Goal: Task Accomplishment & Management: Complete application form

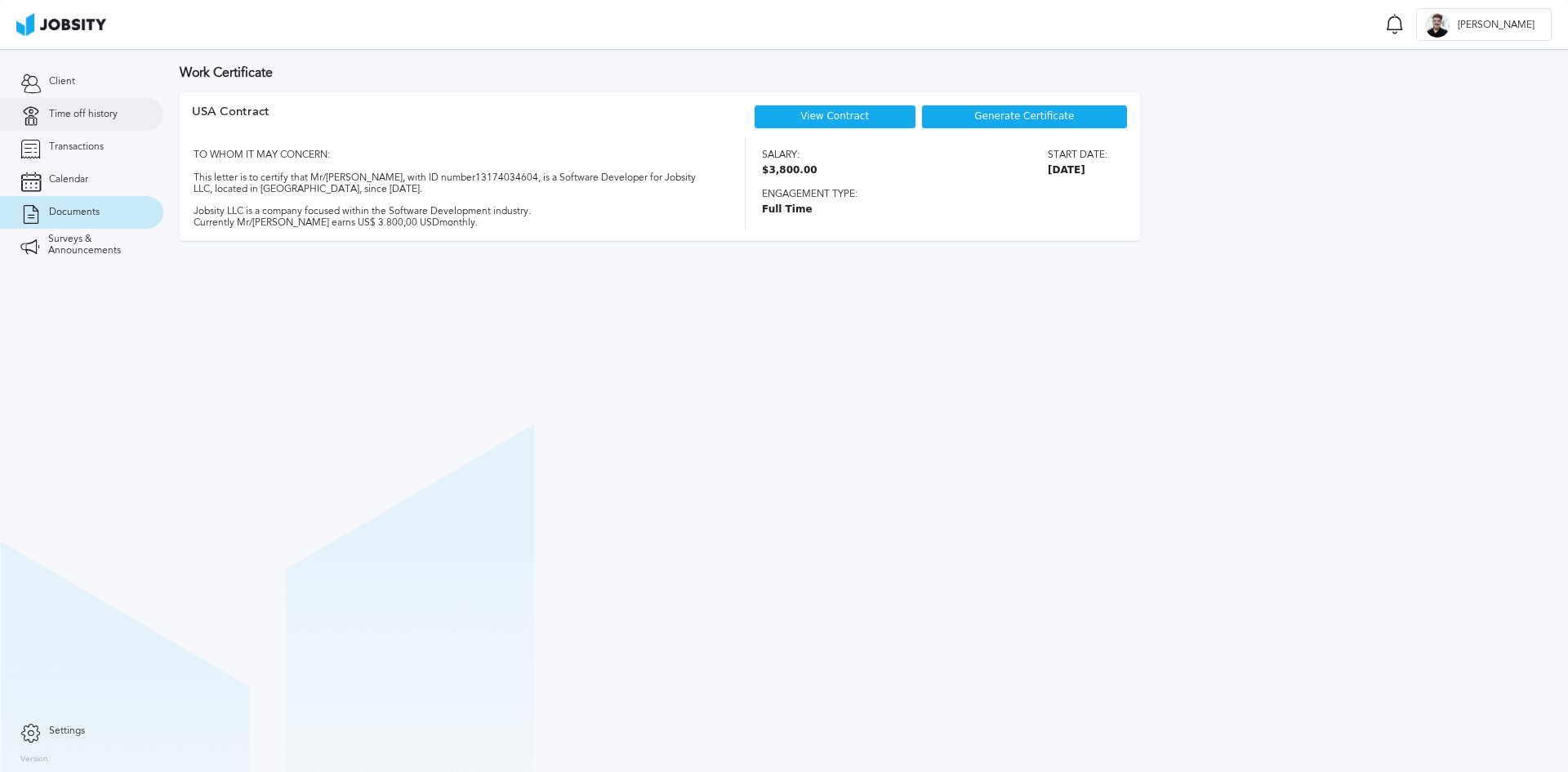
click at [108, 116] on span "Time off history" at bounding box center [83, 114] width 68 height 11
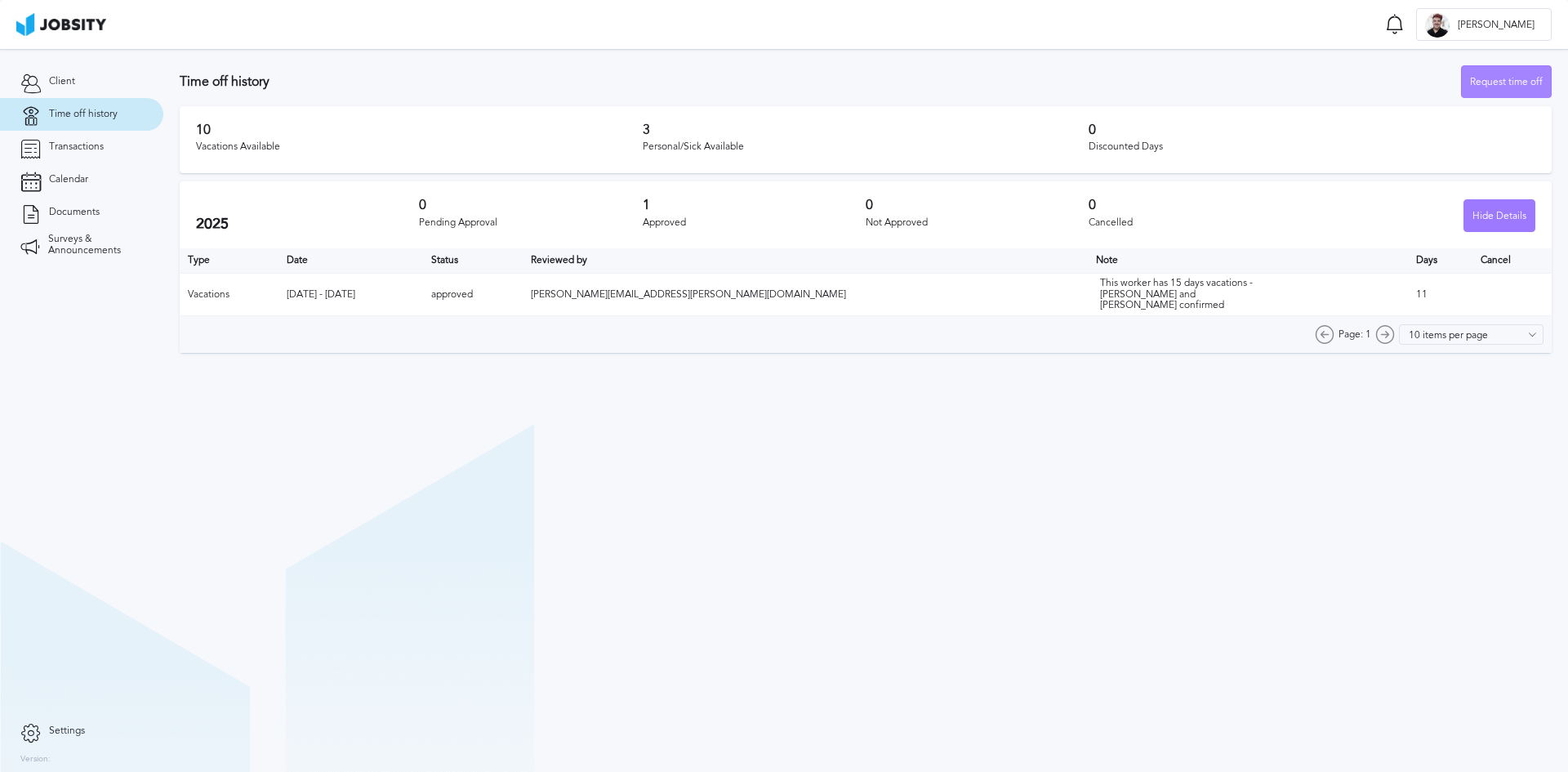
click at [1499, 73] on div "Request time off" at bounding box center [1505, 83] width 89 height 33
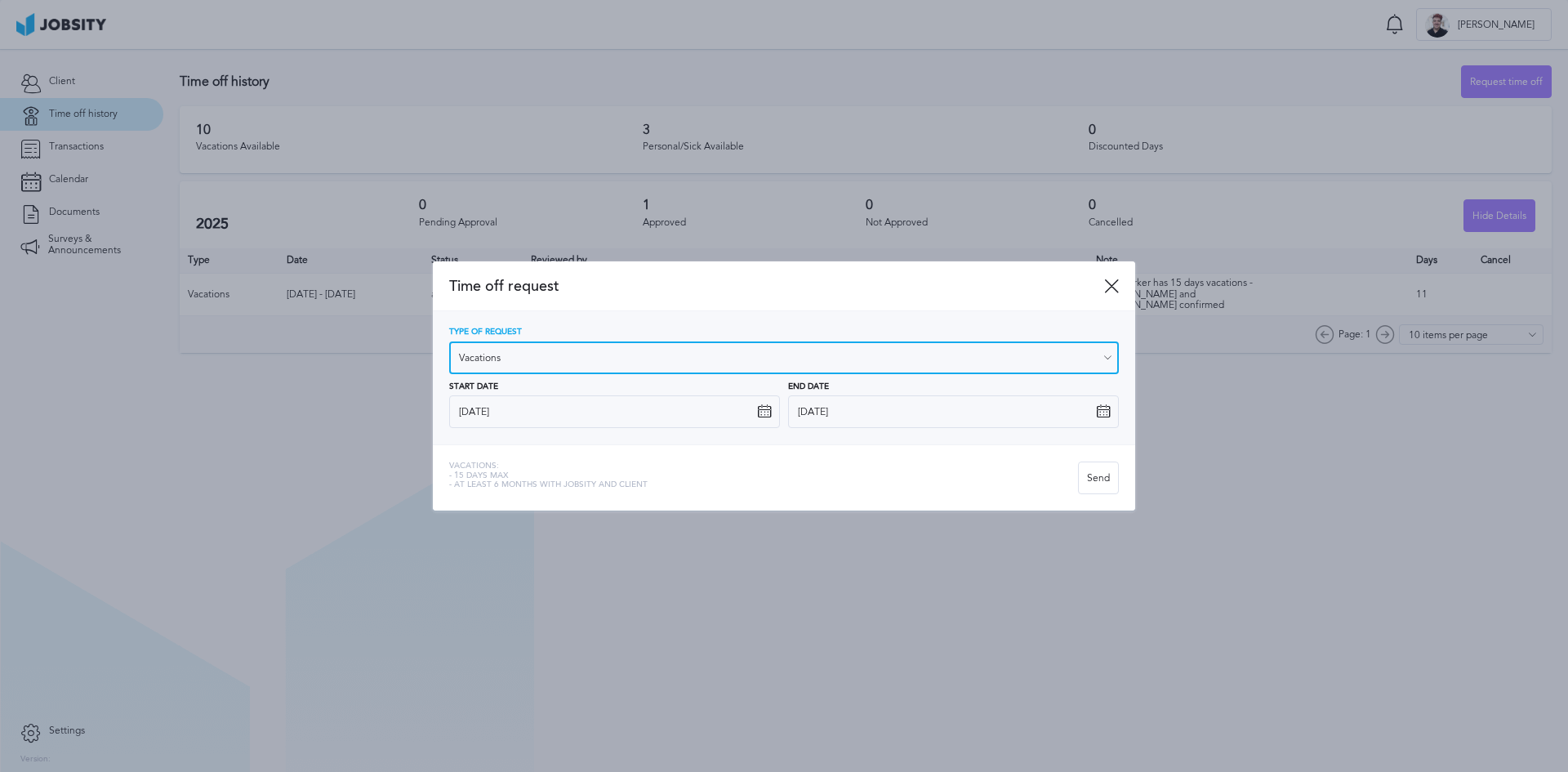
click at [710, 350] on input "Vacations" at bounding box center [784, 357] width 670 height 33
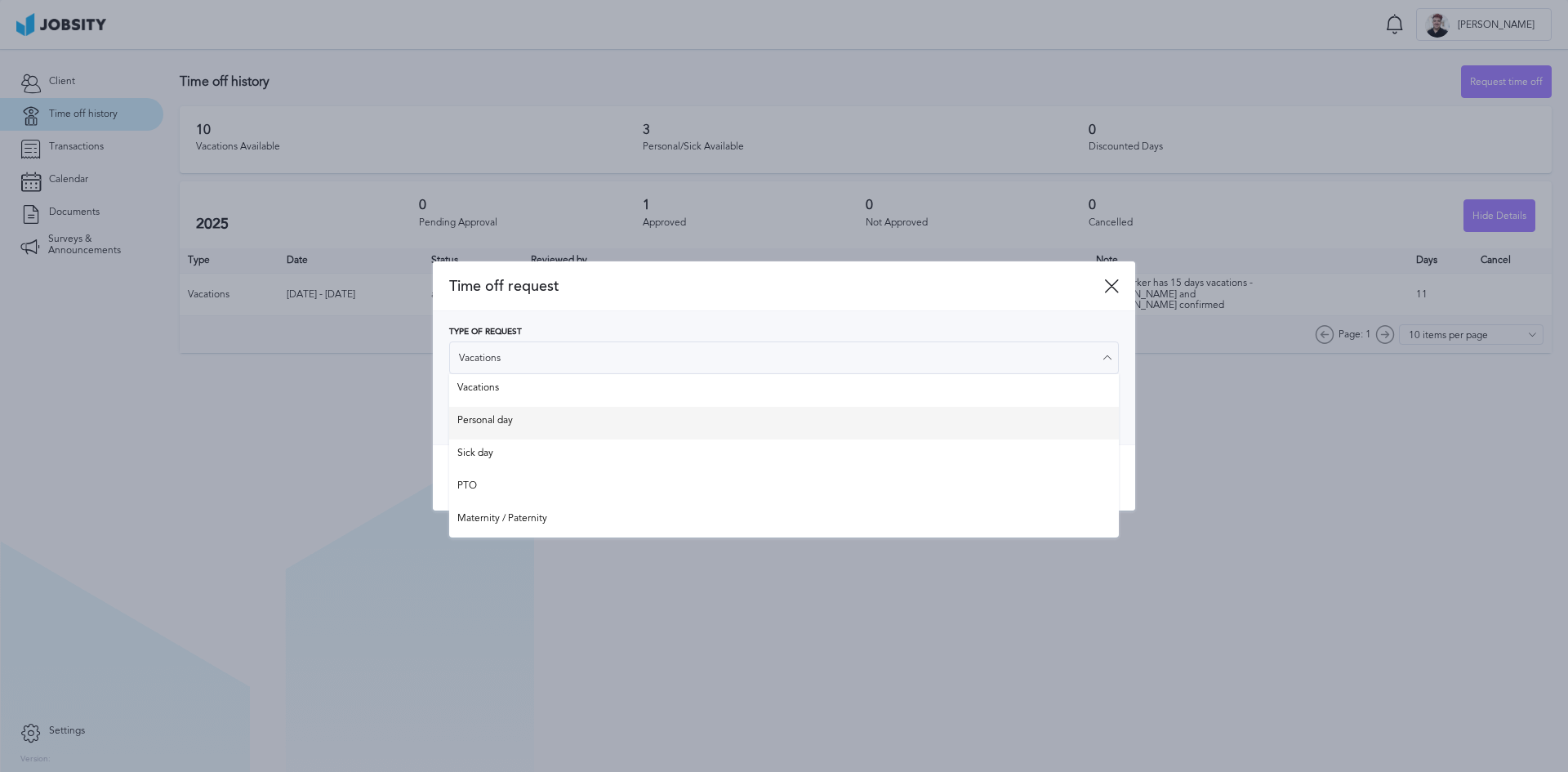
type input "Personal day"
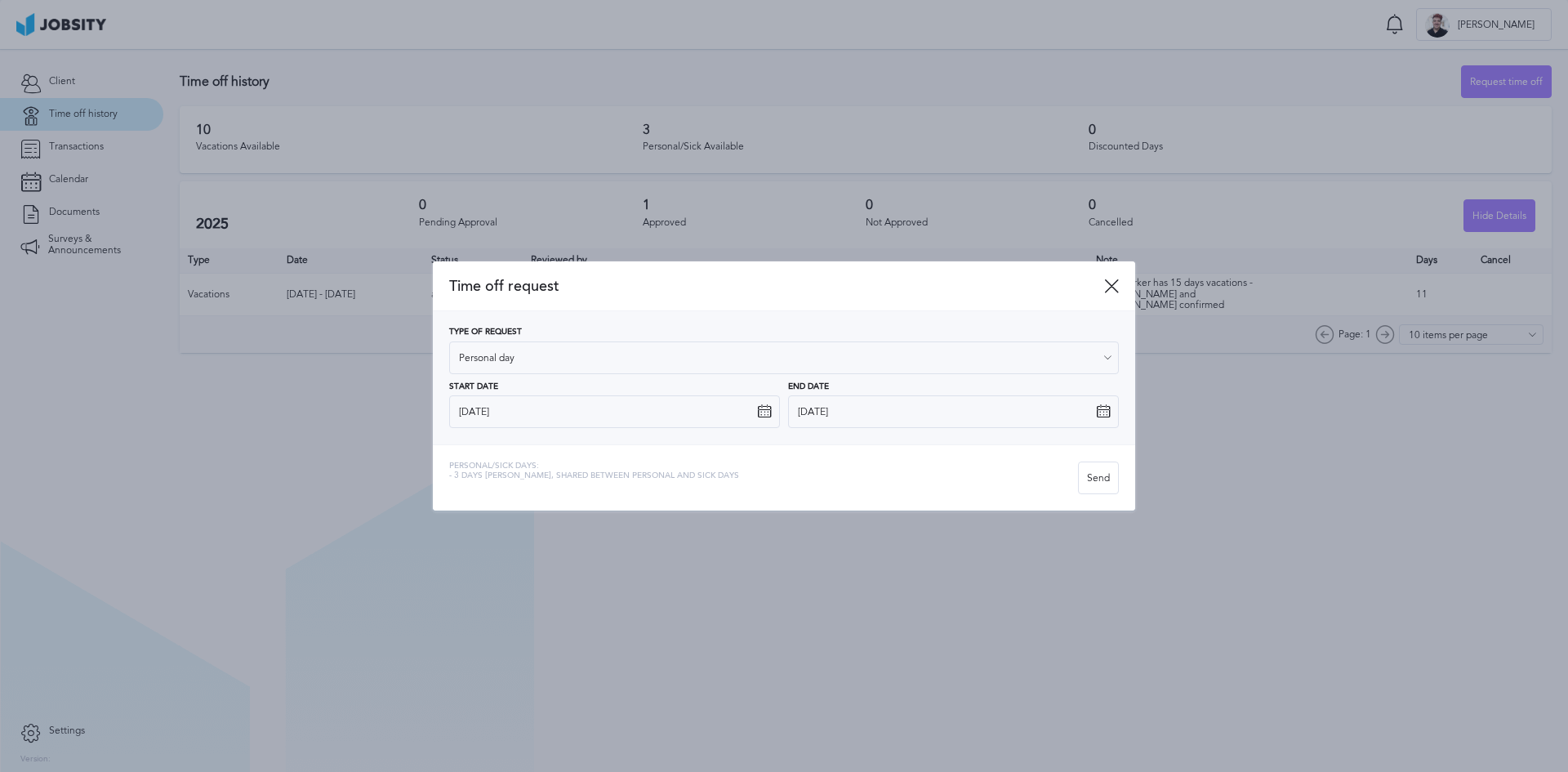
click at [524, 422] on div "Type of Request Personal day Vacations Personal day Sick day PTO Maternity / Pa…" at bounding box center [784, 377] width 670 height 100
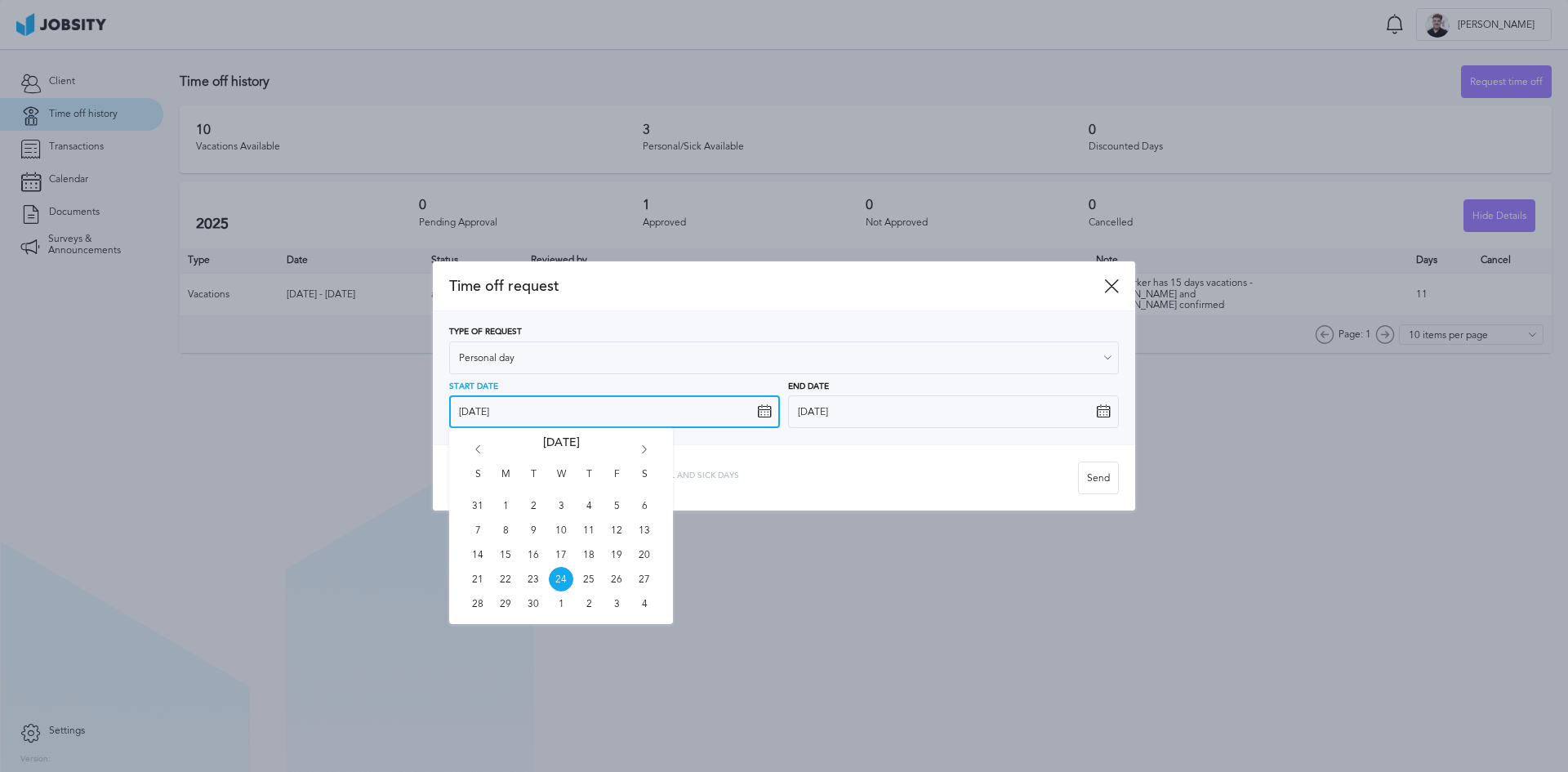
click at [646, 420] on input "[DATE]" at bounding box center [614, 411] width 331 height 33
click at [610, 580] on span "26" at bounding box center [616, 579] width 24 height 24
type input "[DATE]"
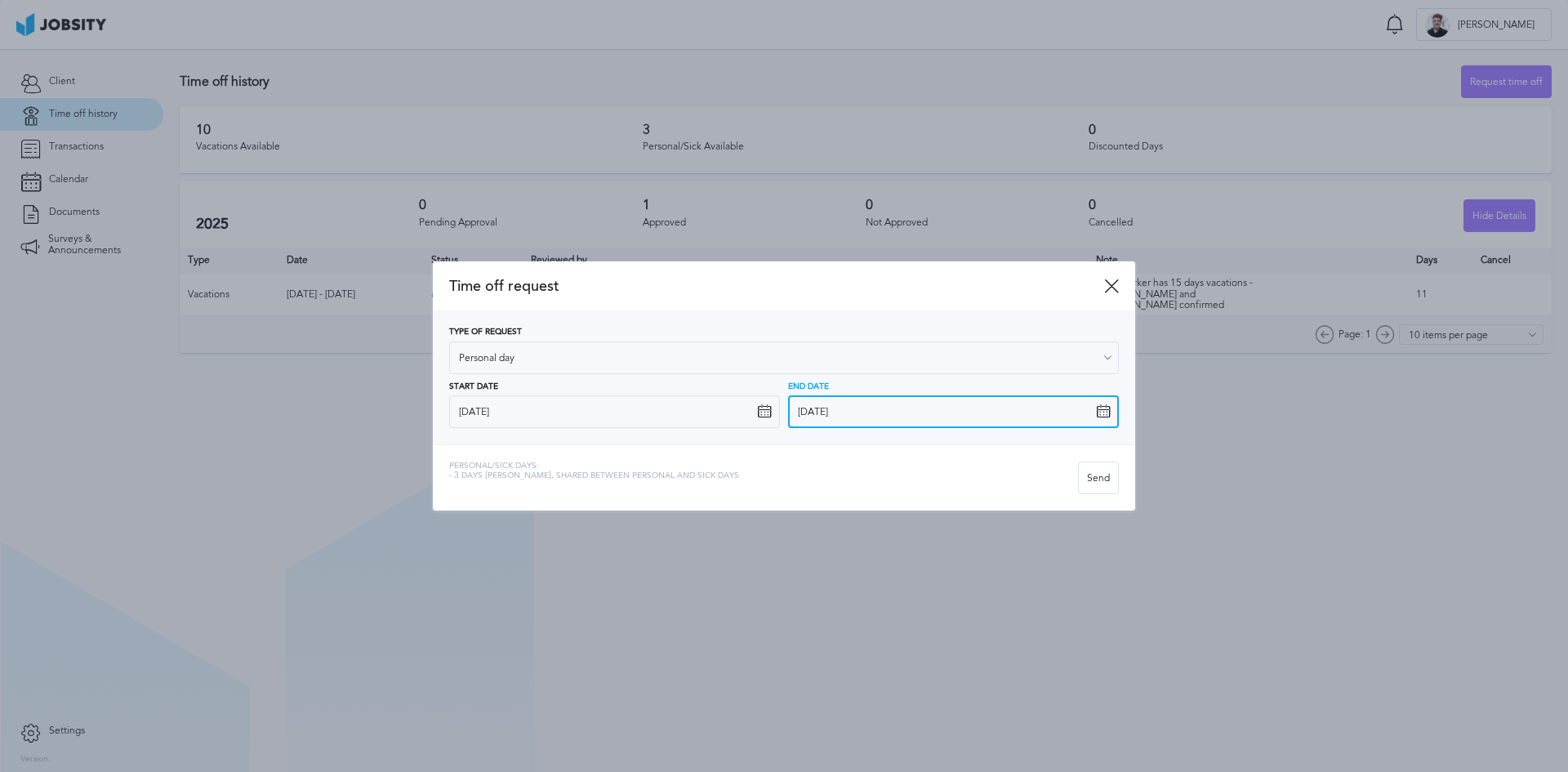
click at [855, 395] on input "[DATE]" at bounding box center [953, 411] width 331 height 33
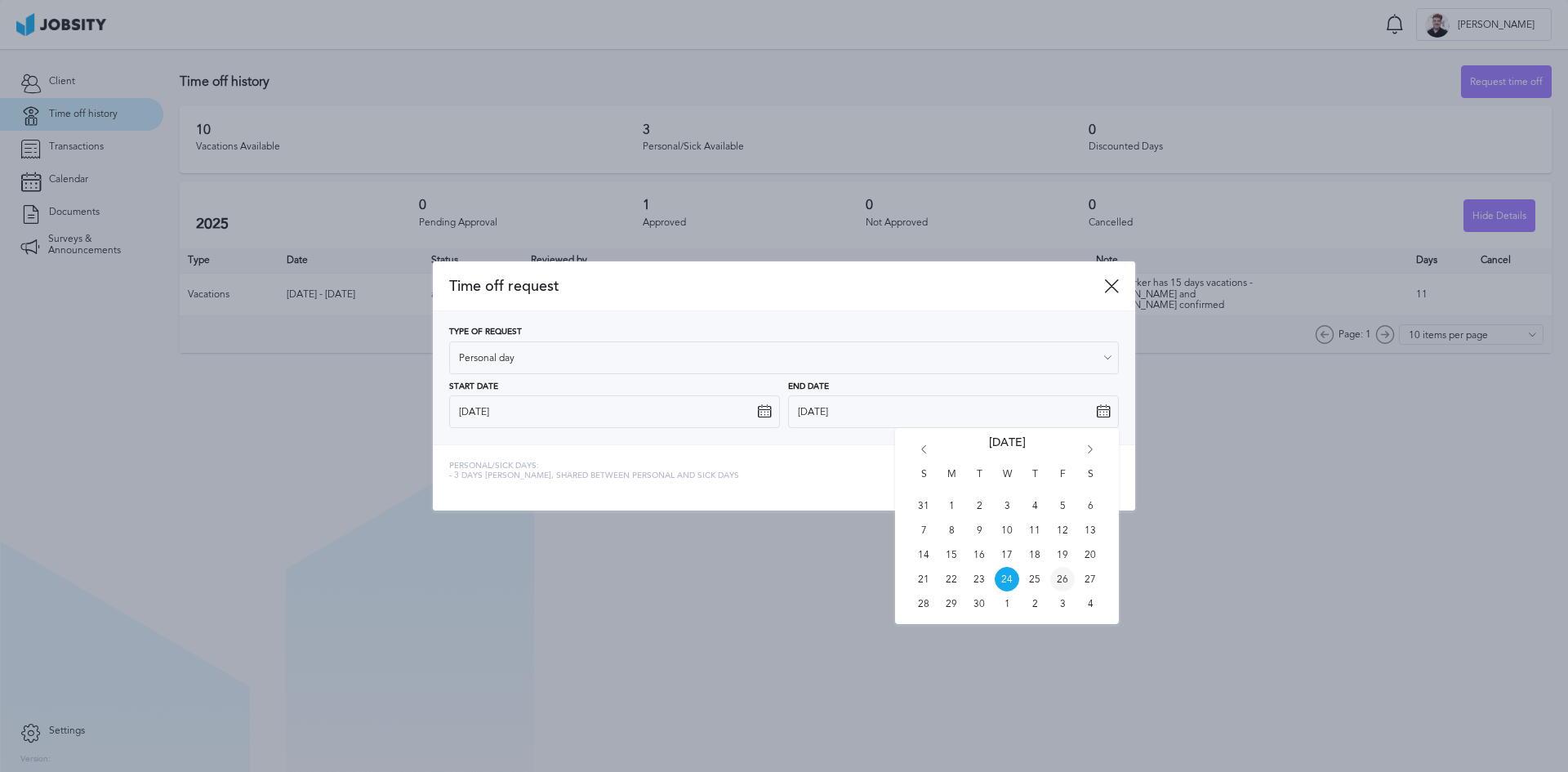
click at [1063, 583] on span "26" at bounding box center [1063, 579] width 24 height 24
type input "[DATE]"
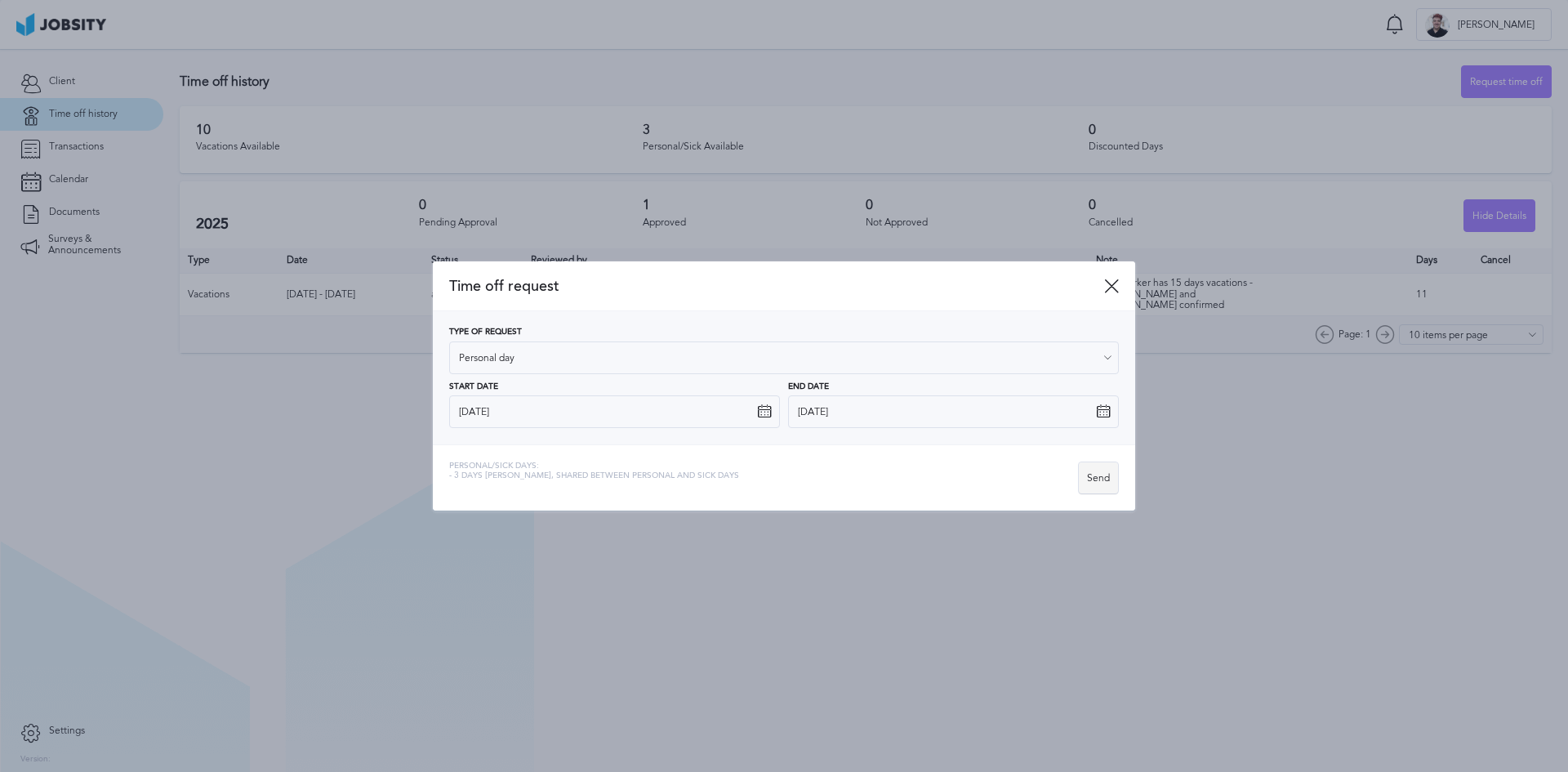
click at [1098, 483] on div "Send" at bounding box center [1098, 478] width 39 height 33
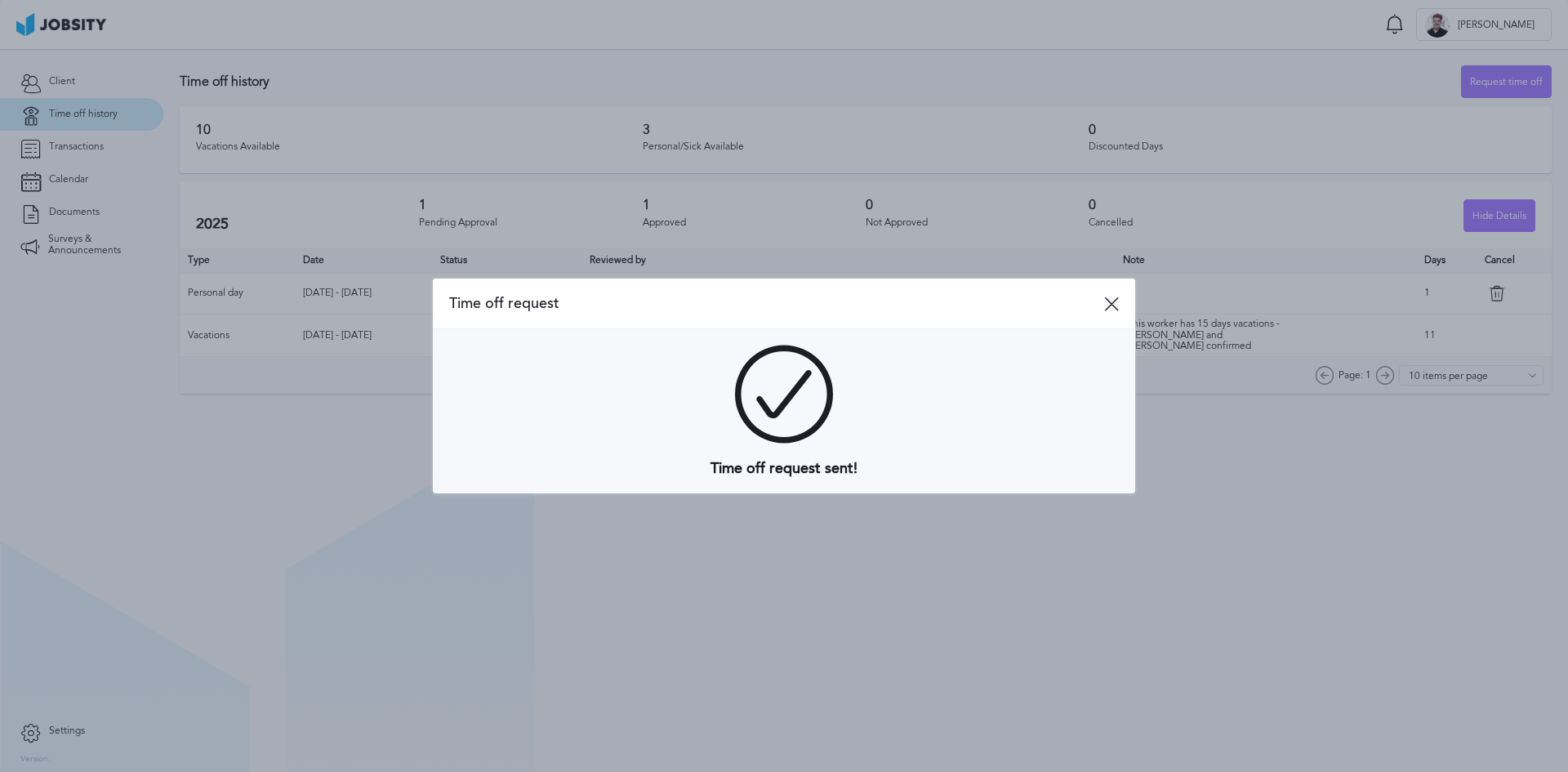
click at [1108, 307] on icon at bounding box center [1111, 304] width 15 height 15
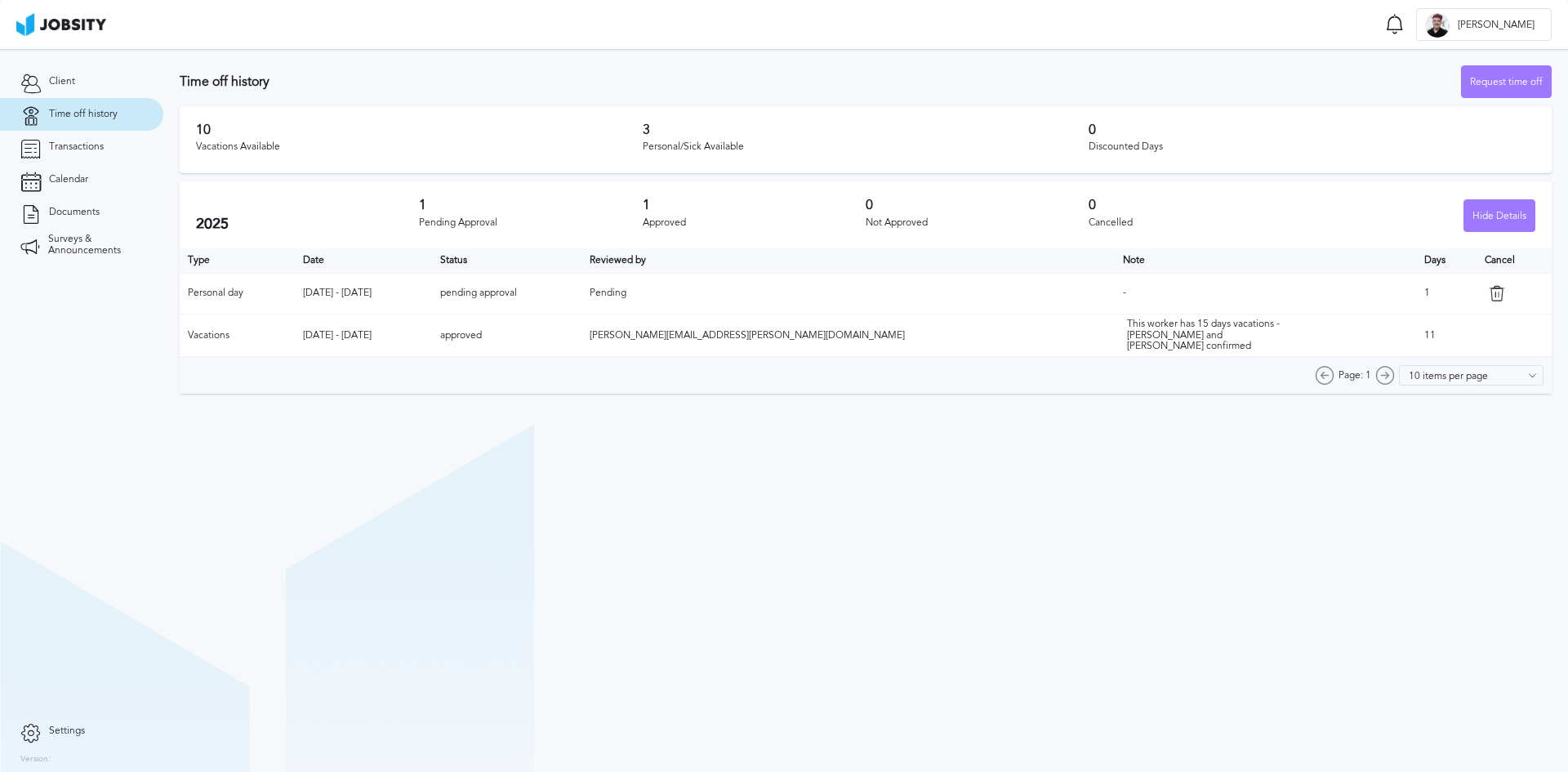
click at [1152, 685] on section "Time off history Request time off 10 Vacations Available 3 Personal/Sick Availa…" at bounding box center [865, 410] width 1404 height 722
click at [970, 616] on section "Time off history Request time off 10 Vacations Available 3 Personal/Sick Availa…" at bounding box center [865, 410] width 1404 height 722
